Goal: Task Accomplishment & Management: Use online tool/utility

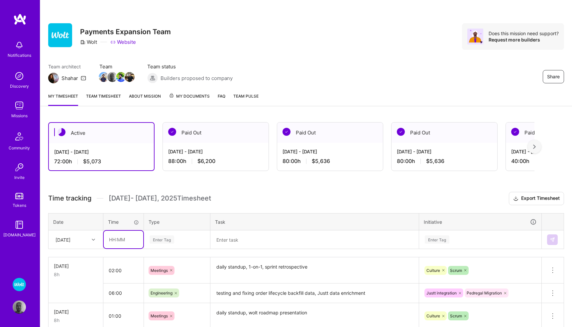
click at [119, 238] on input "text" at bounding box center [124, 240] width 40 height 18
type input "02:00"
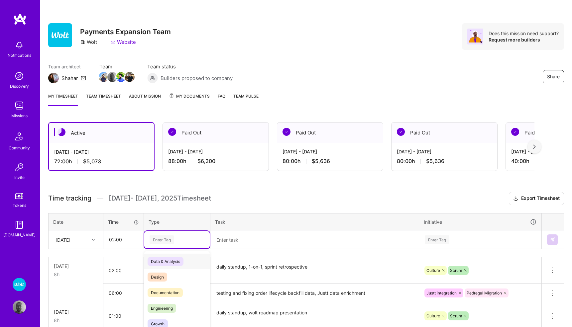
scroll to position [26, 0]
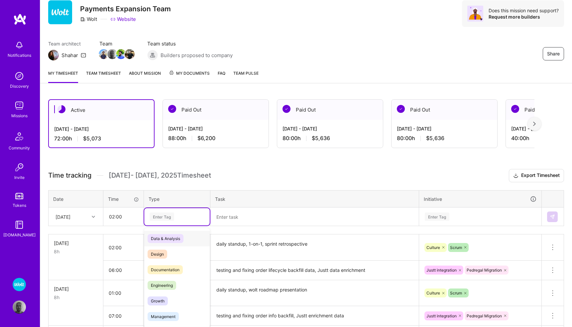
click at [160, 226] on div "option Data & Analysis focused, 0 of 2. 17 results available. Use Up and Down t…" at bounding box center [176, 216] width 65 height 17
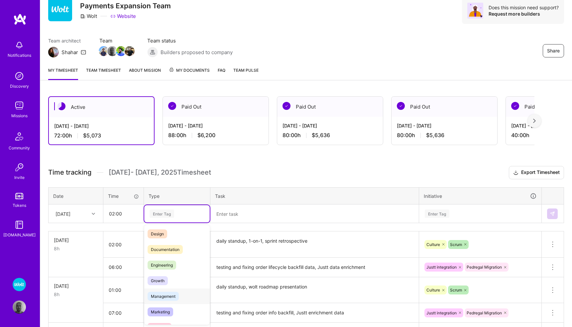
scroll to position [30, 0]
click at [163, 313] on span "Meetings" at bounding box center [159, 314] width 24 height 9
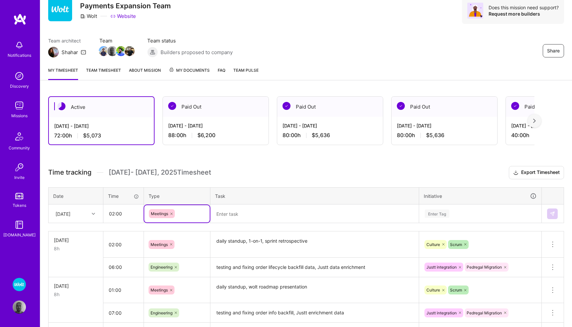
click at [229, 219] on textarea at bounding box center [314, 213] width 207 height 17
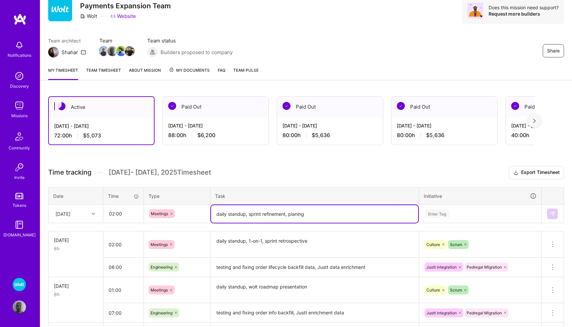
type textarea "daily standup, sprint refinement, planing"
click at [445, 215] on div "Enter Tag" at bounding box center [480, 213] width 122 height 17
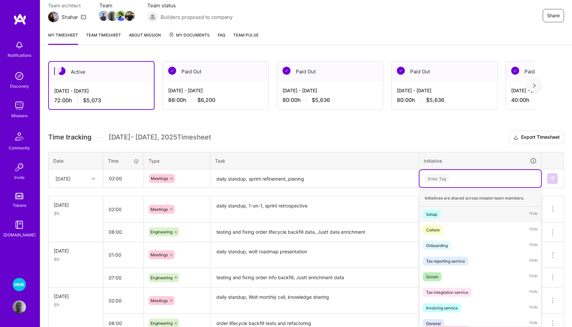
scroll to position [62, 0]
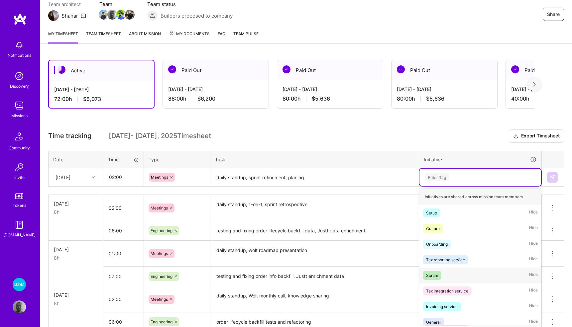
click at [431, 272] on div "Scrum" at bounding box center [432, 275] width 12 height 7
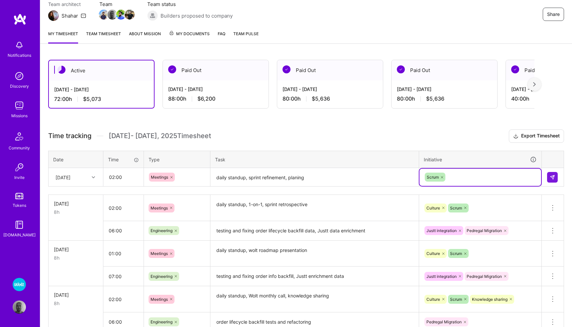
click at [546, 175] on td at bounding box center [552, 177] width 22 height 19
click at [550, 175] on img at bounding box center [551, 177] width 5 height 5
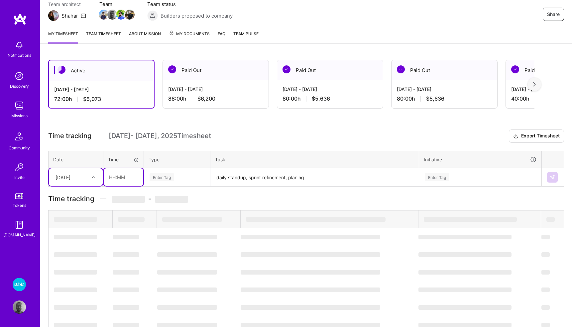
click at [117, 178] on input "text" at bounding box center [124, 177] width 40 height 18
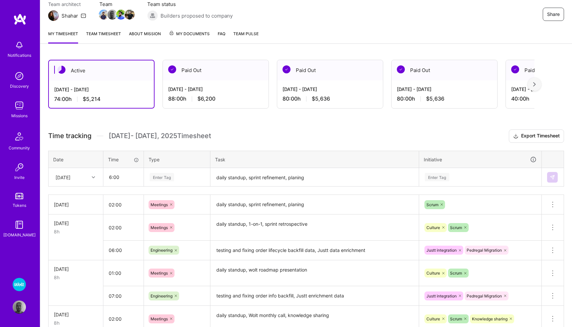
type input "06:00"
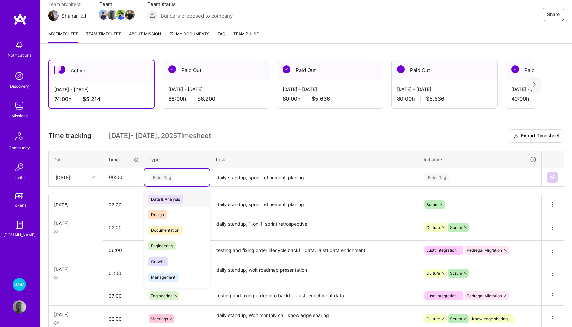
click at [164, 176] on div "Enter Tag" at bounding box center [161, 177] width 25 height 10
click at [164, 242] on span "Engineering" at bounding box center [161, 245] width 29 height 9
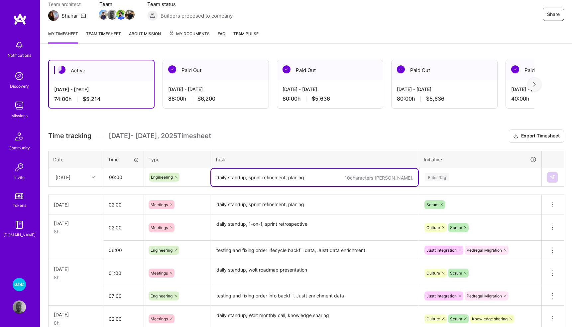
click at [237, 179] on textarea "daily standup, sprint refinement, planing" at bounding box center [314, 178] width 207 height 18
type textarea "a"
type textarea "order lifecyclew backfill: testing, support for start and end time, rate limiti…"
click at [431, 176] on div "Enter Tag" at bounding box center [437, 177] width 25 height 10
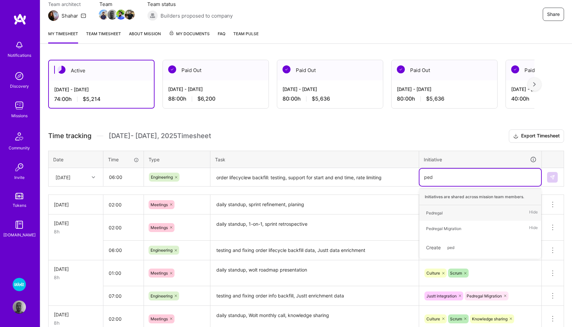
type input "pedr"
click at [433, 225] on div "Pedregal Migration" at bounding box center [443, 228] width 35 height 7
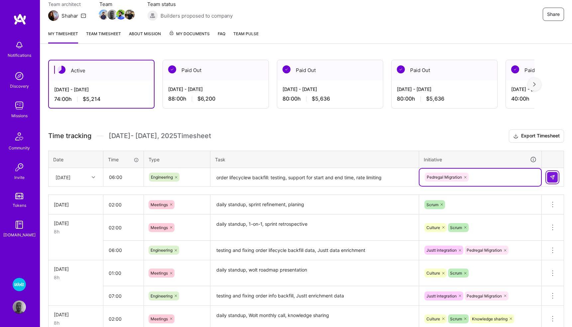
click at [550, 172] on button at bounding box center [552, 177] width 11 height 11
